Goal: Information Seeking & Learning: Understand process/instructions

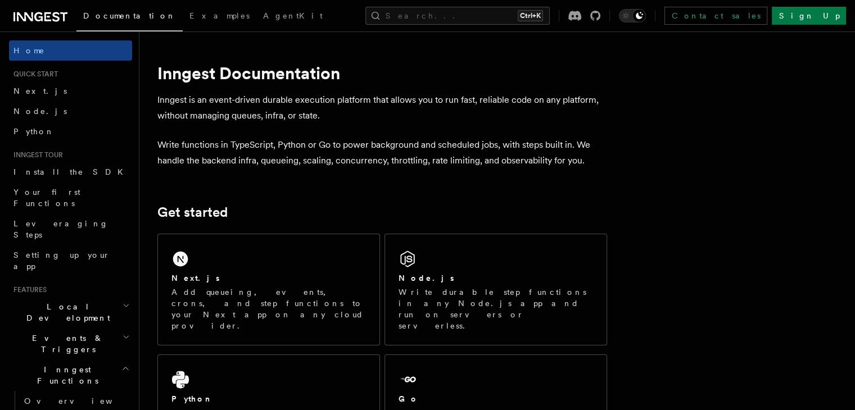
click at [317, 289] on p "Add queueing, events, crons, and step functions to your Next app on any cloud p…" at bounding box center [268, 309] width 194 height 45
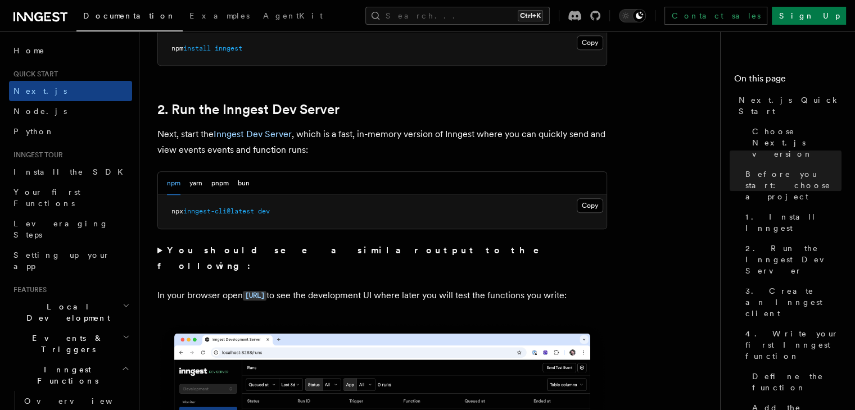
scroll to position [733, 0]
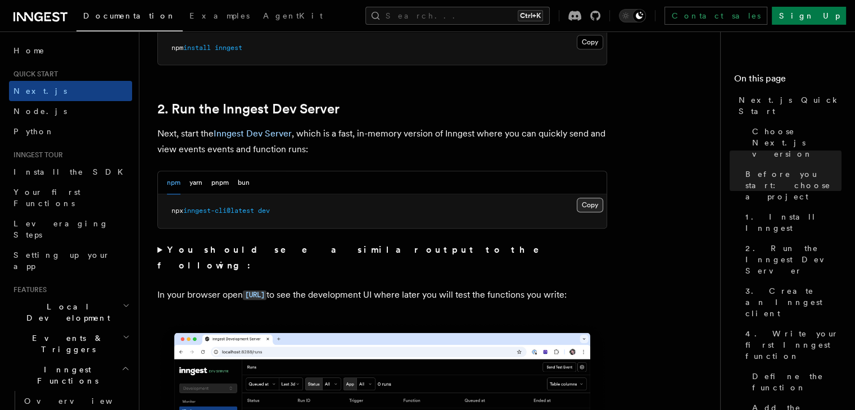
click at [590, 198] on button "Copy Copied" at bounding box center [590, 205] width 26 height 15
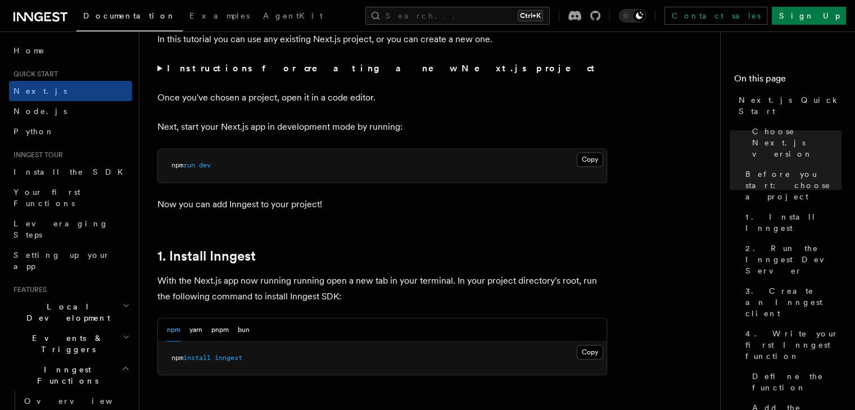
scroll to position [404, 0]
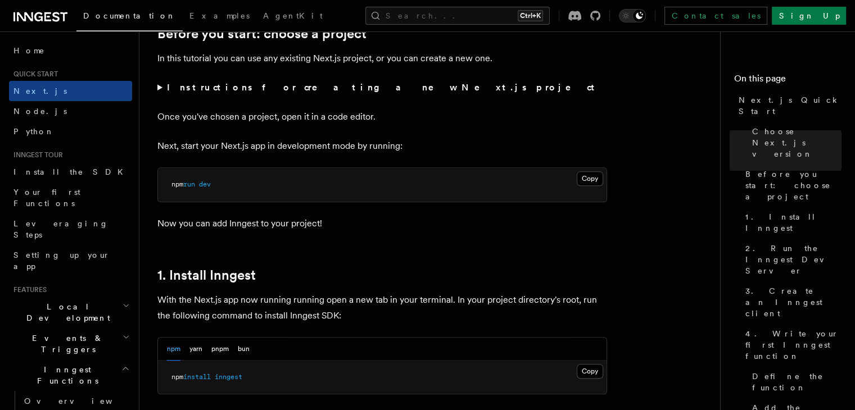
click at [380, 145] on p "Next, start your Next.js app in development mode by running:" at bounding box center [382, 146] width 450 height 16
click at [350, 145] on p "Next, start your Next.js app in development mode by running:" at bounding box center [382, 146] width 450 height 16
click at [365, 146] on p "Next, start your Next.js app in development mode by running:" at bounding box center [382, 146] width 450 height 16
